Goal: Book appointment/travel/reservation

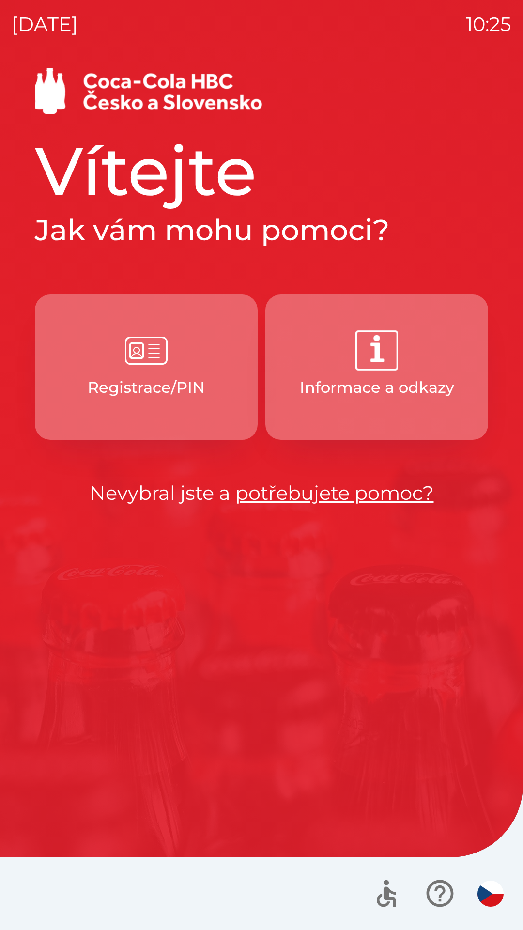
click at [153, 364] on img "button" at bounding box center [146, 350] width 43 height 43
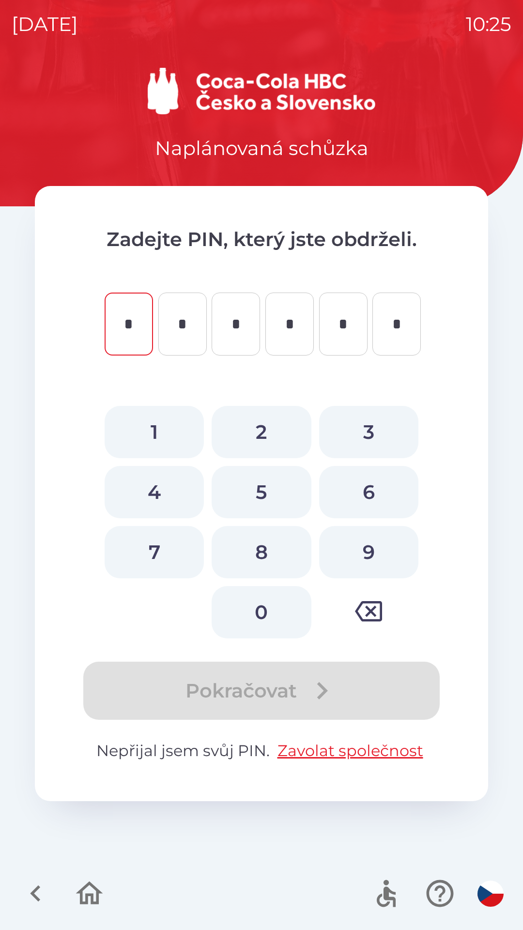
click at [372, 432] on button "3" at bounding box center [368, 432] width 99 height 52
type input "*"
click at [266, 483] on button "5" at bounding box center [261, 492] width 99 height 52
type input "*"
click at [263, 487] on button "5" at bounding box center [261, 492] width 99 height 52
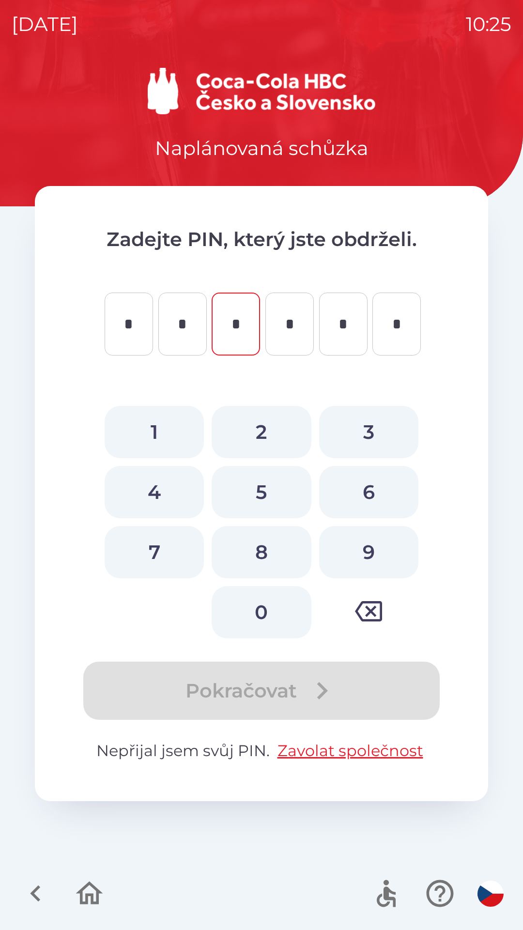
type input "*"
click at [381, 483] on button "6" at bounding box center [368, 492] width 99 height 52
type input "*"
click at [257, 477] on button "5" at bounding box center [261, 492] width 99 height 52
type input "*"
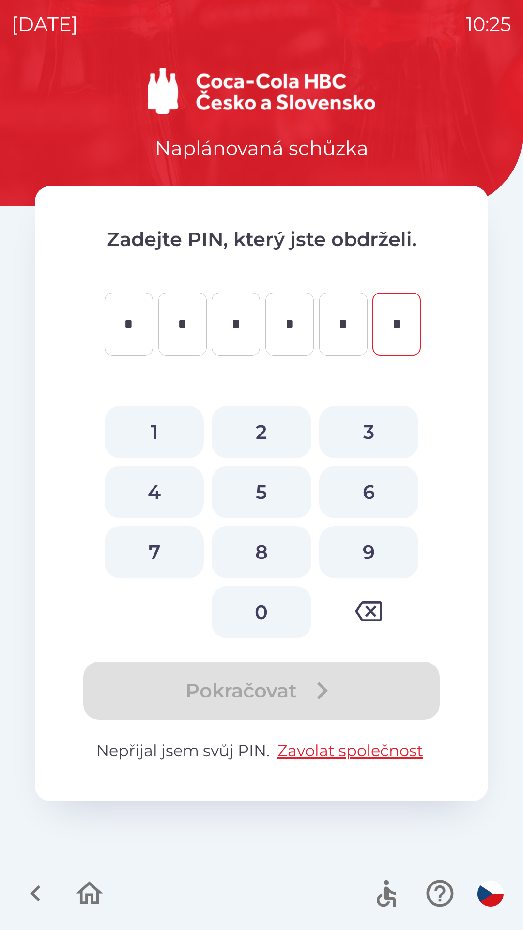
click at [268, 605] on button "0" at bounding box center [261, 612] width 99 height 52
type input "*"
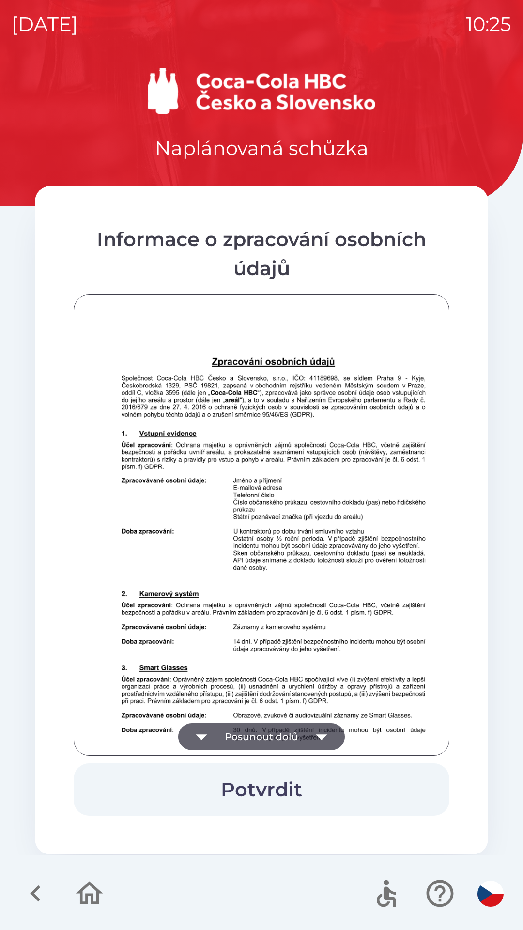
click at [327, 733] on icon "button" at bounding box center [321, 736] width 27 height 27
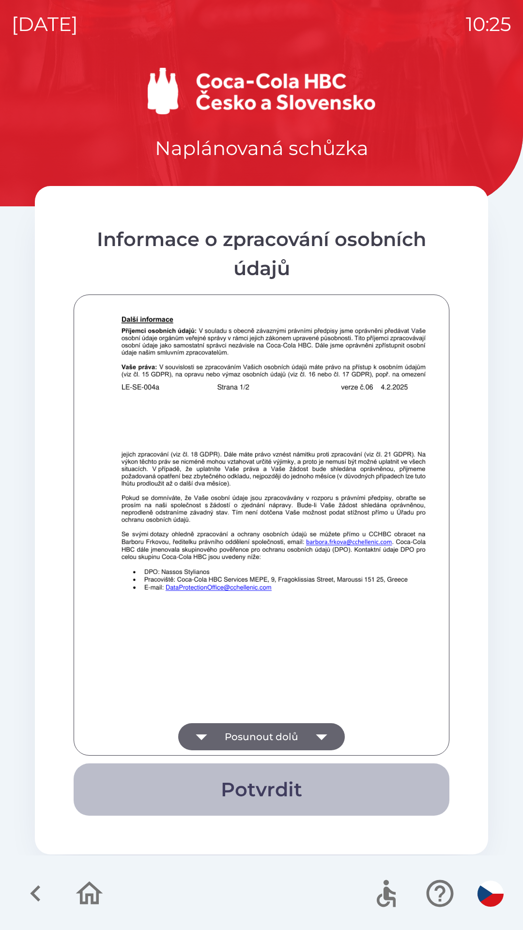
click at [267, 788] on button "Potvrdit" at bounding box center [262, 789] width 376 height 52
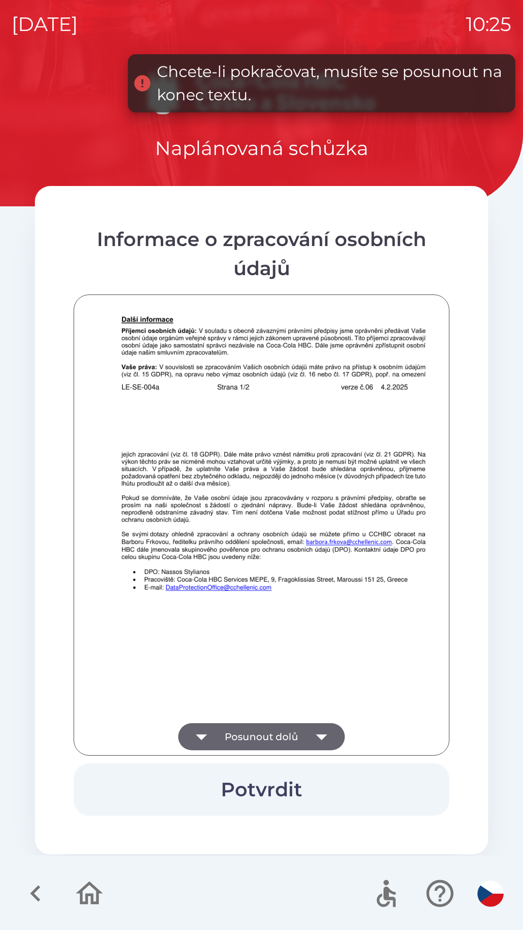
click at [323, 731] on icon "button" at bounding box center [321, 736] width 27 height 27
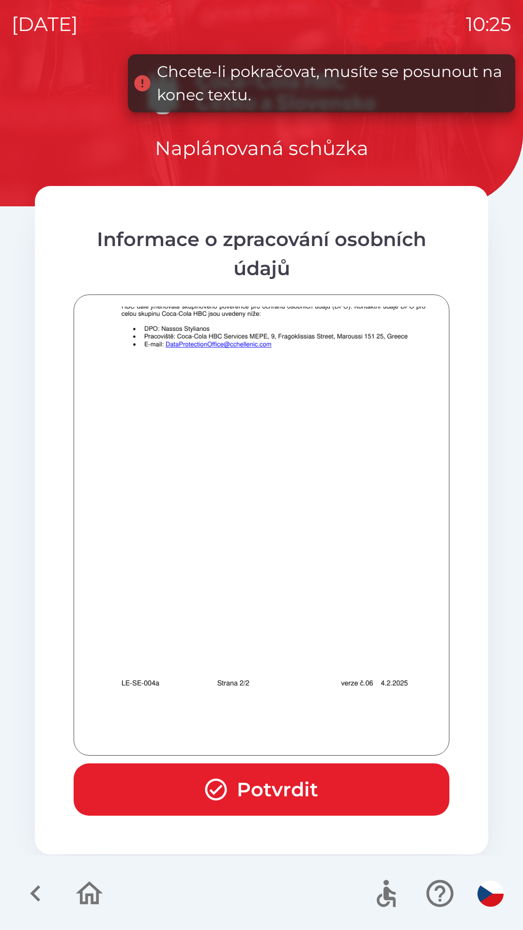
click at [293, 791] on button "Potvrdit" at bounding box center [262, 789] width 376 height 52
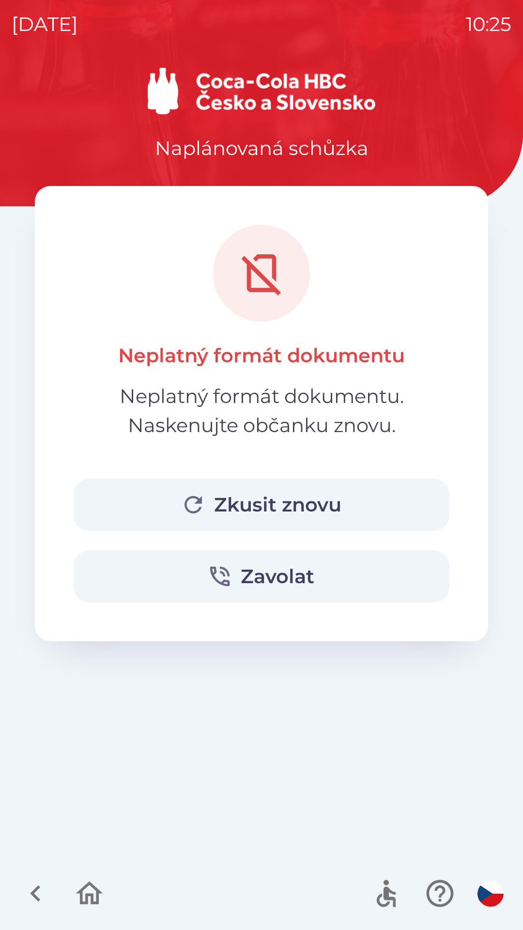
click at [237, 503] on button "Zkusit znovu" at bounding box center [262, 504] width 376 height 52
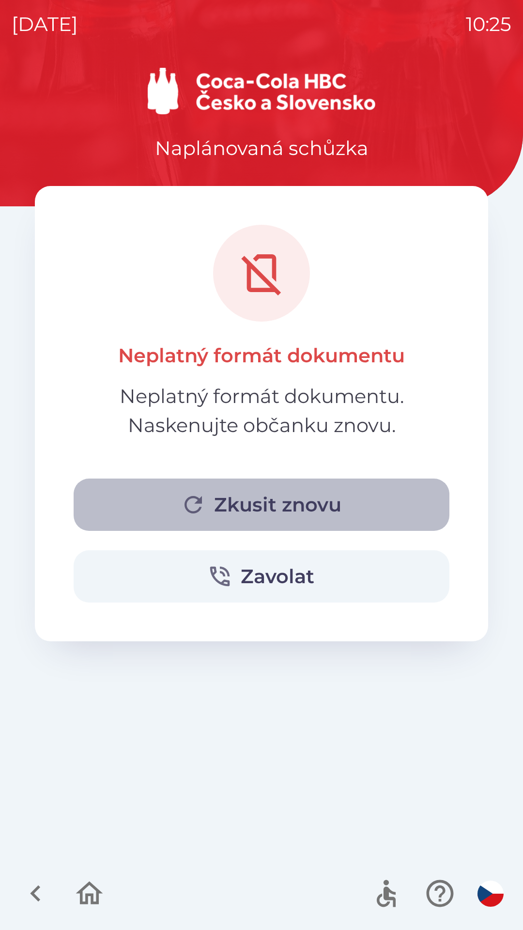
click at [244, 507] on button "Zkusit znovu" at bounding box center [262, 504] width 376 height 52
click at [273, 495] on button "Zkusit znovu" at bounding box center [262, 504] width 376 height 52
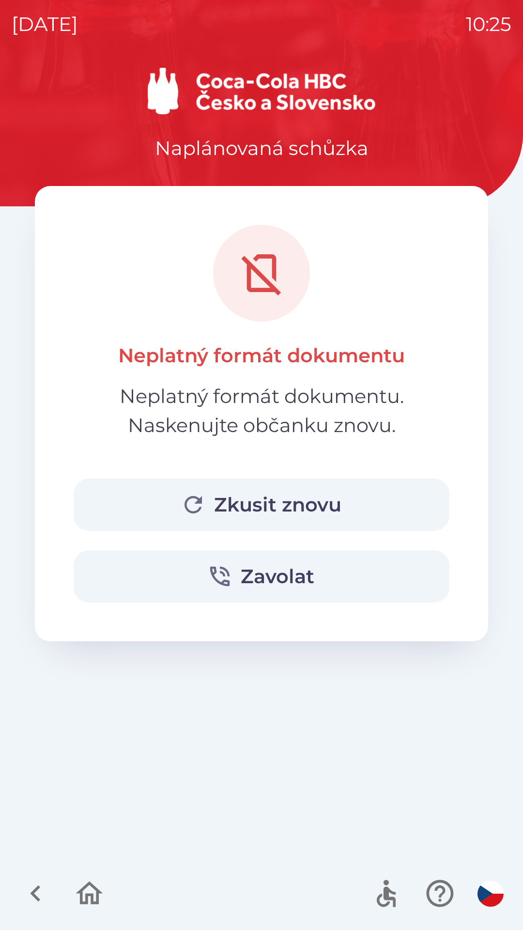
click at [283, 505] on button "Zkusit znovu" at bounding box center [262, 504] width 376 height 52
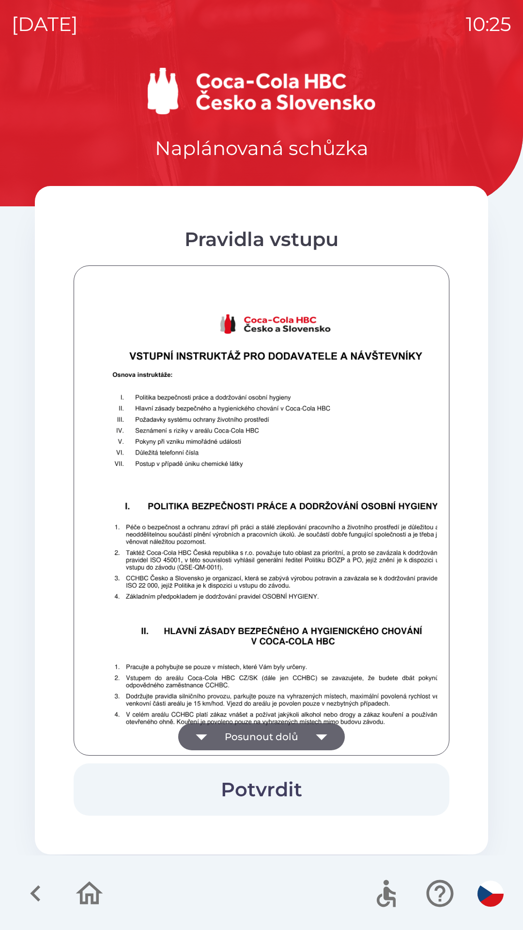
click at [316, 731] on icon "button" at bounding box center [321, 736] width 27 height 27
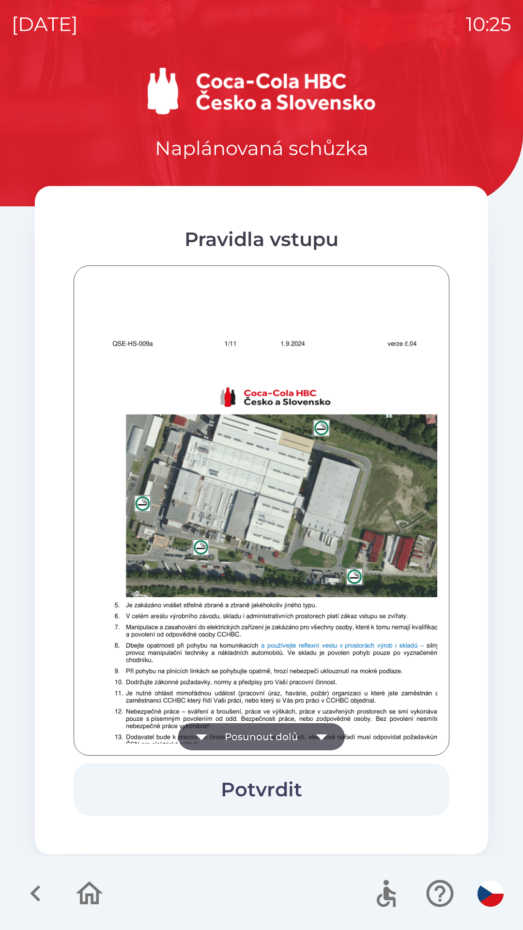
click at [322, 729] on icon "button" at bounding box center [321, 736] width 27 height 27
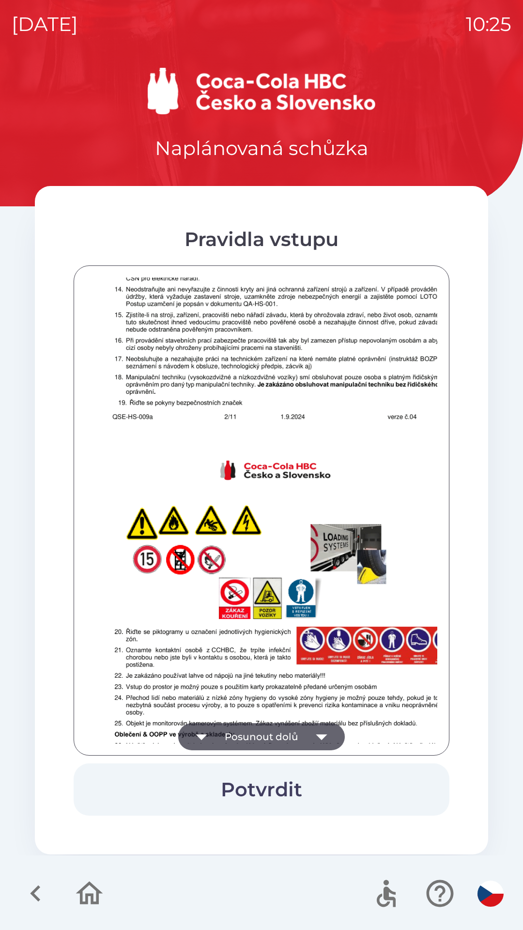
click at [315, 731] on icon "button" at bounding box center [321, 736] width 27 height 27
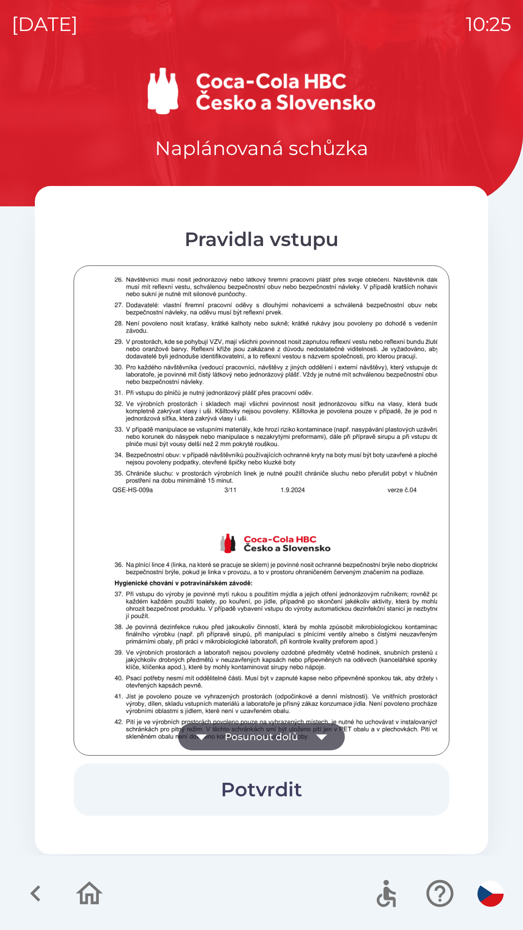
click at [321, 732] on icon "button" at bounding box center [321, 736] width 27 height 27
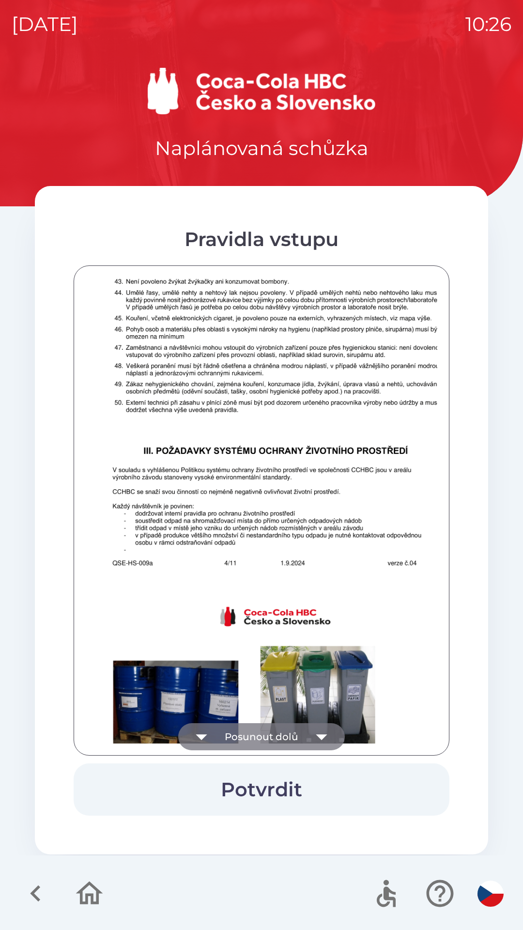
click at [313, 732] on icon "button" at bounding box center [321, 736] width 27 height 27
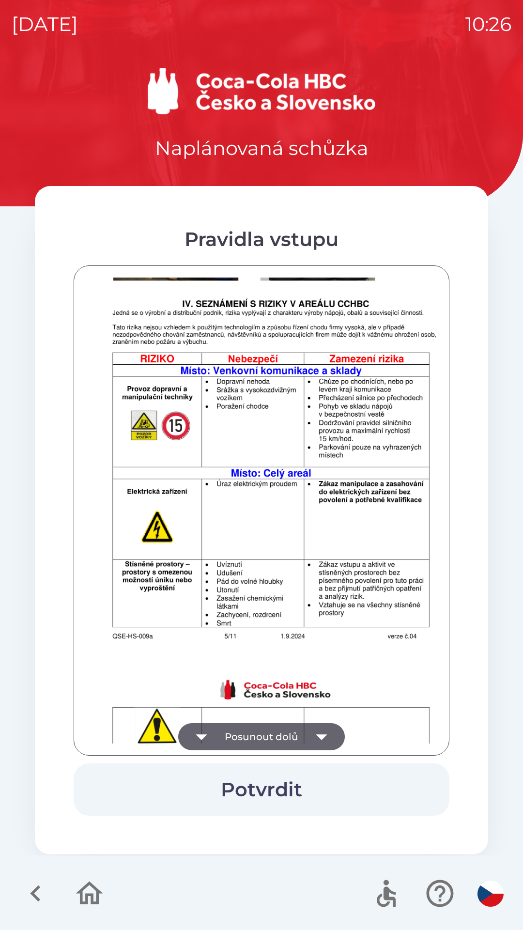
click at [313, 735] on icon "button" at bounding box center [321, 736] width 27 height 27
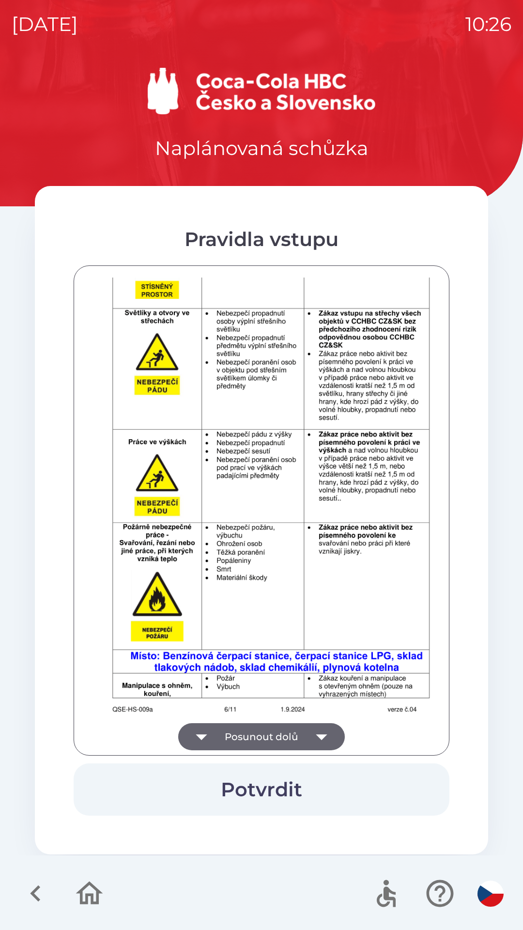
click at [314, 732] on icon "button" at bounding box center [321, 736] width 27 height 27
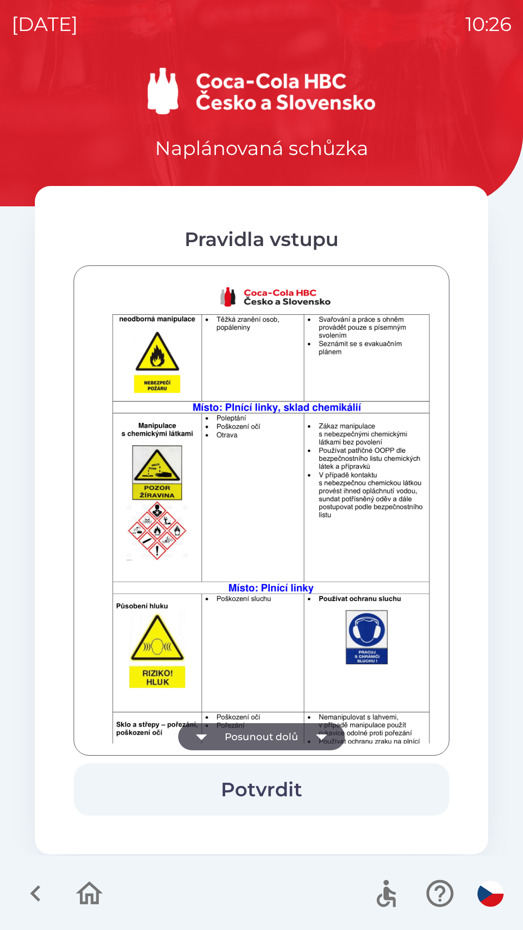
click at [314, 734] on icon "button" at bounding box center [321, 736] width 27 height 27
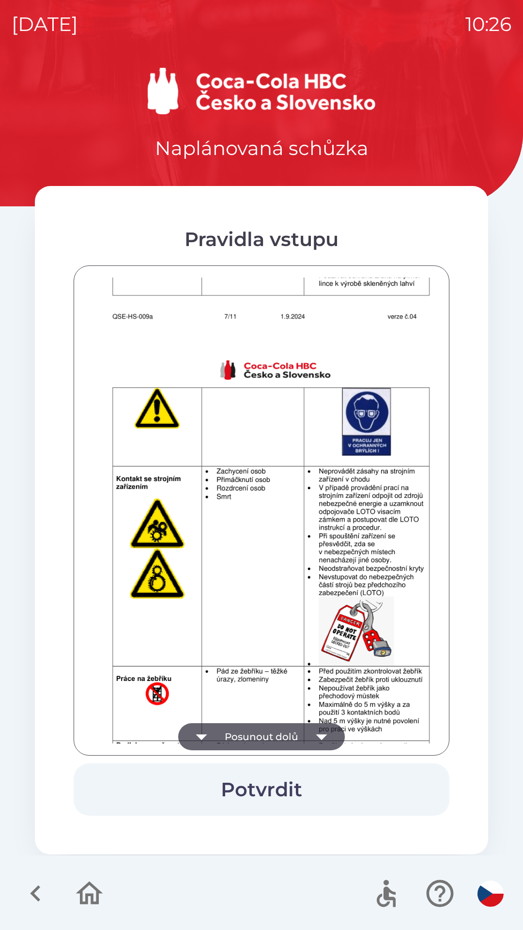
click at [316, 733] on icon "button" at bounding box center [321, 736] width 27 height 27
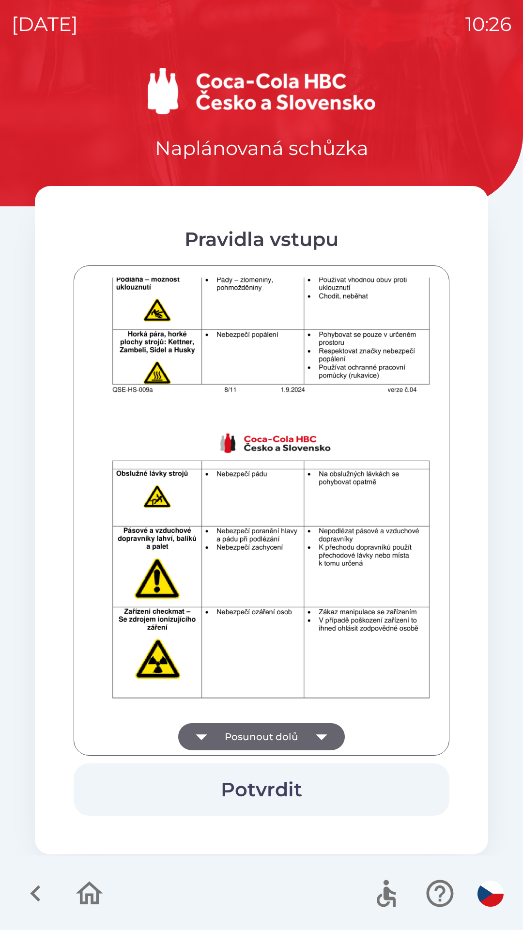
click at [316, 735] on icon "button" at bounding box center [321, 737] width 11 height 6
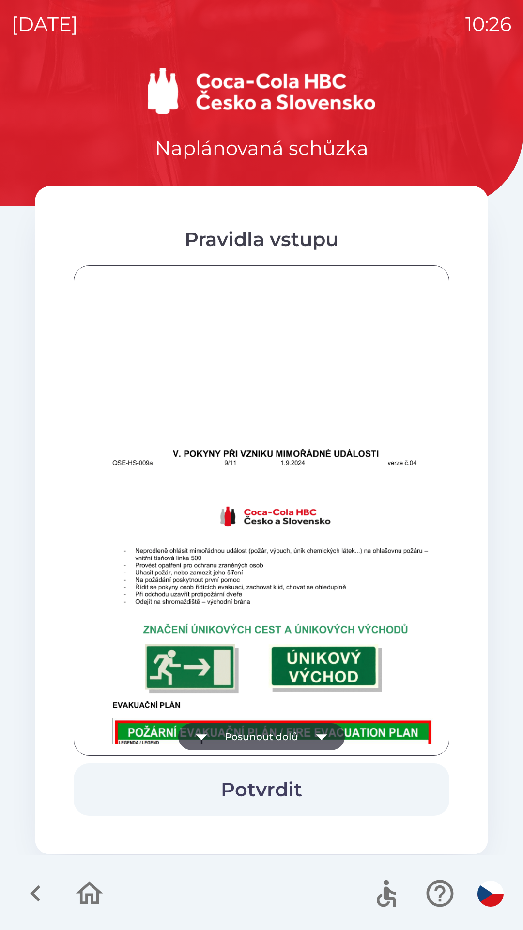
click at [322, 740] on icon "button" at bounding box center [321, 736] width 27 height 27
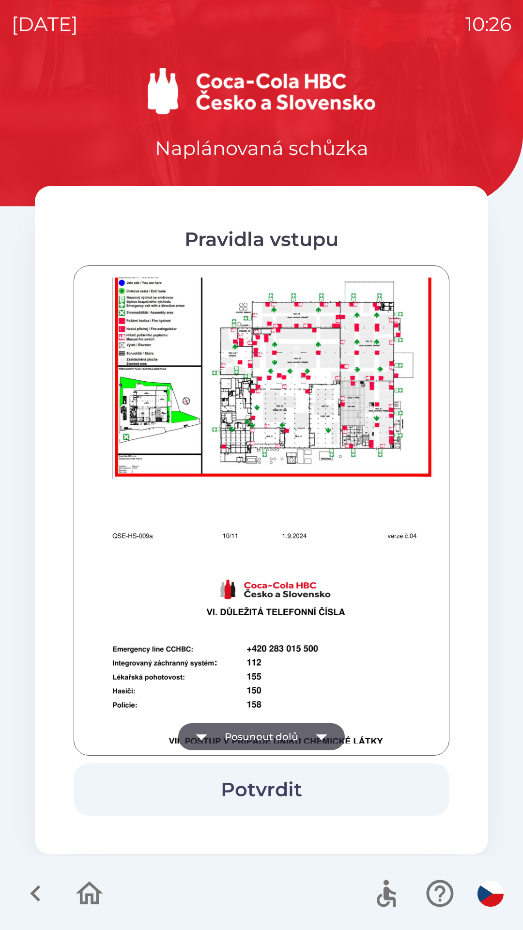
click at [324, 735] on icon "button" at bounding box center [321, 737] width 11 height 6
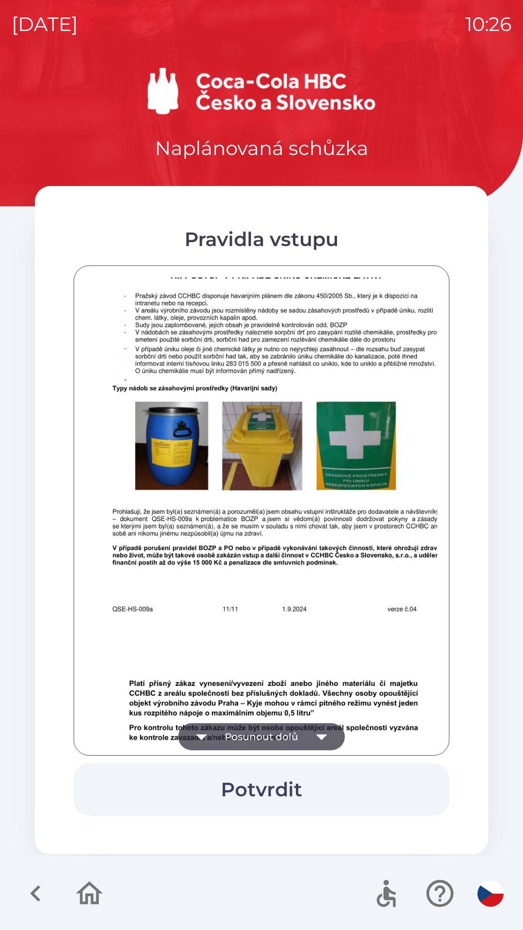
click at [324, 729] on icon "button" at bounding box center [321, 736] width 27 height 27
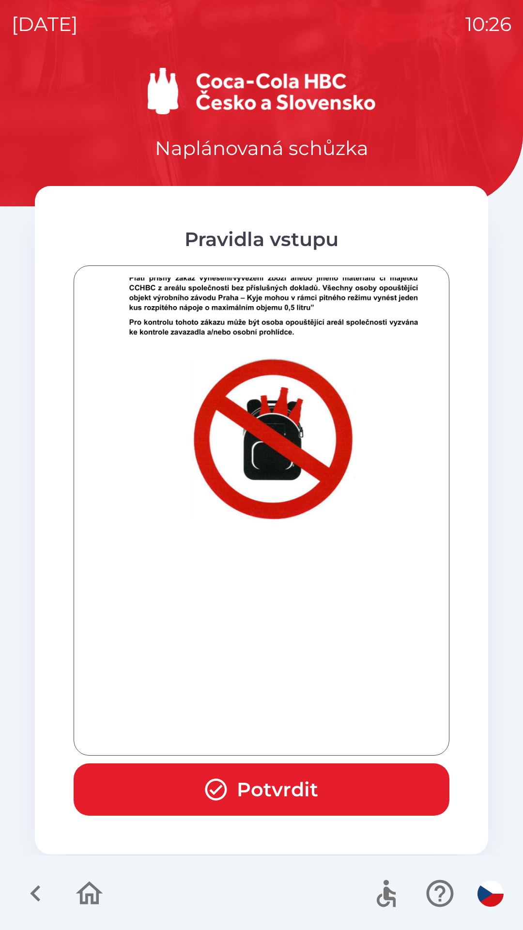
click at [324, 738] on div at bounding box center [262, 510] width 352 height 466
click at [321, 738] on div at bounding box center [262, 510] width 352 height 466
click at [295, 780] on button "Potvrdit" at bounding box center [262, 789] width 376 height 52
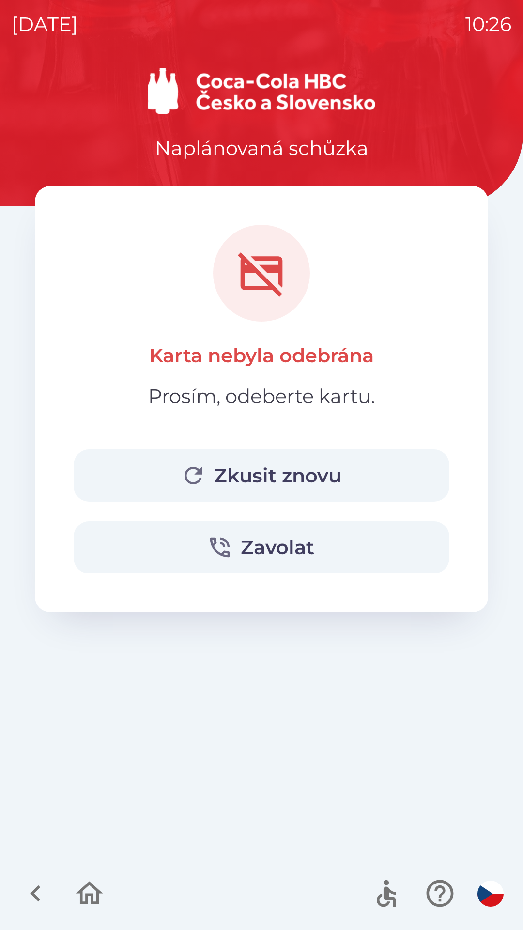
click at [287, 463] on button "Zkusit znovu" at bounding box center [262, 475] width 376 height 52
click at [296, 457] on button "Zkusit znovu" at bounding box center [262, 475] width 376 height 52
click at [301, 472] on button "Zkusit znovu" at bounding box center [262, 475] width 376 height 52
click at [307, 465] on button "Zkusit znovu" at bounding box center [262, 475] width 376 height 52
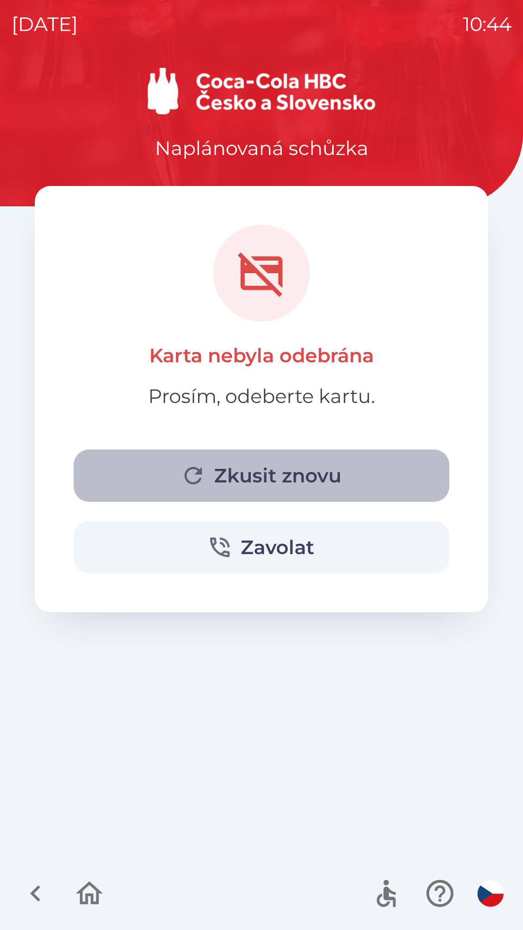
click at [235, 474] on button "Zkusit znovu" at bounding box center [262, 475] width 376 height 52
click at [203, 487] on icon "button" at bounding box center [193, 475] width 26 height 26
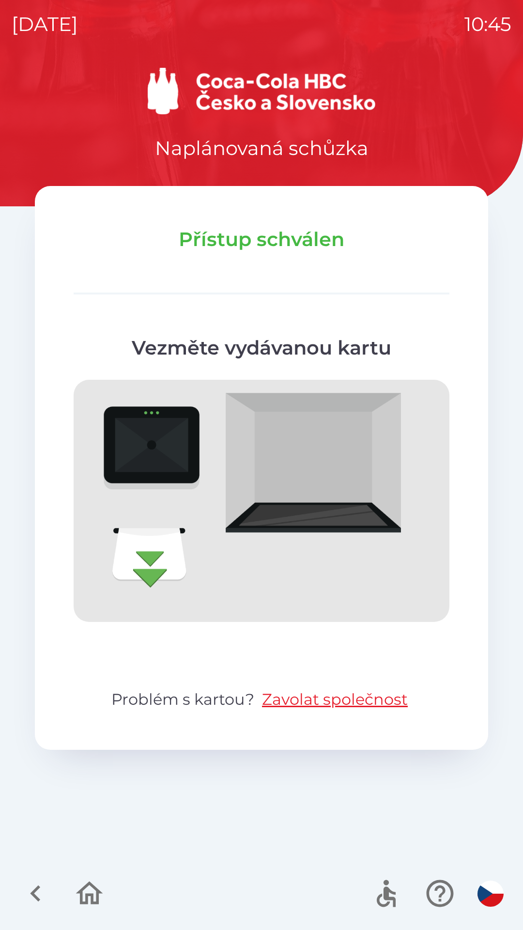
click at [100, 891] on icon "button" at bounding box center [89, 892] width 27 height 23
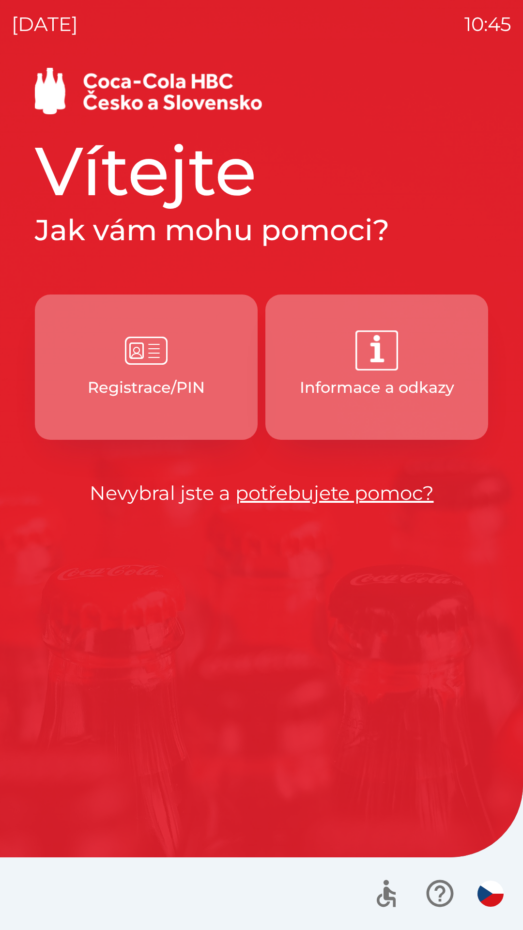
click at [144, 363] on img "button" at bounding box center [146, 350] width 43 height 43
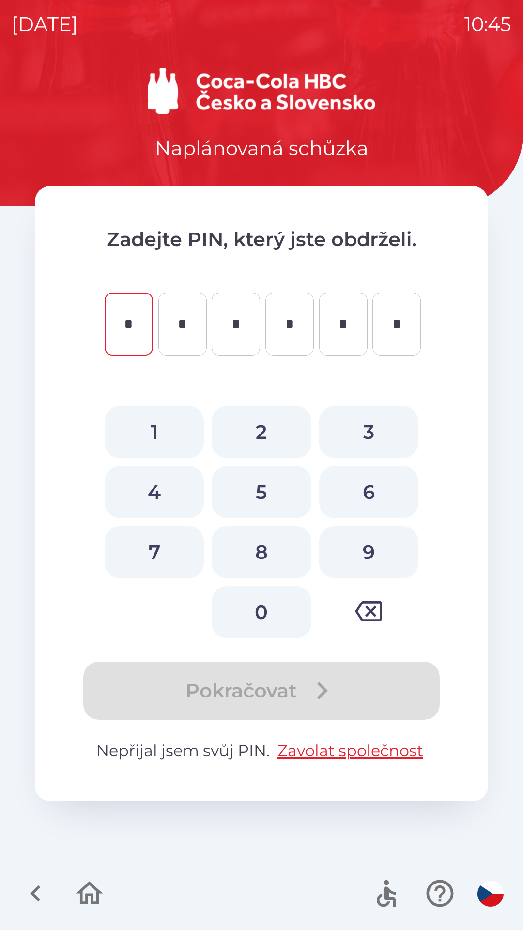
click at [45, 892] on icon "button" at bounding box center [35, 893] width 32 height 32
